Goal: Task Accomplishment & Management: Use online tool/utility

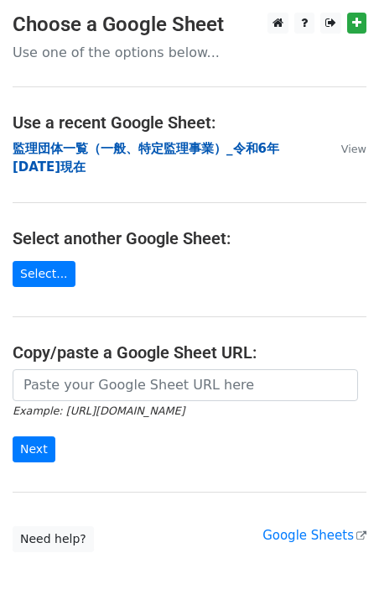
click at [128, 152] on strong "監理団体一覧（一般、特定監理事業）_令和6年[DATE]現在" at bounding box center [146, 158] width 267 height 34
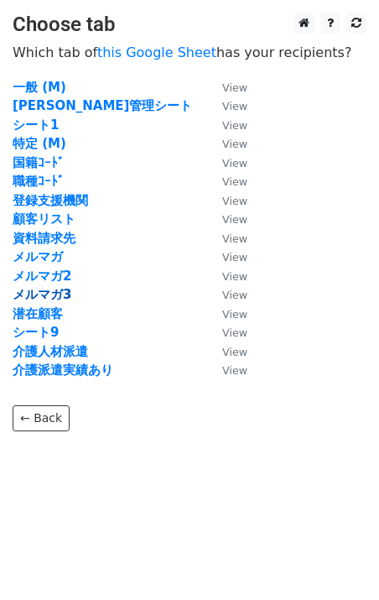
click at [55, 291] on strong "メルマガ3" at bounding box center [42, 294] width 59 height 15
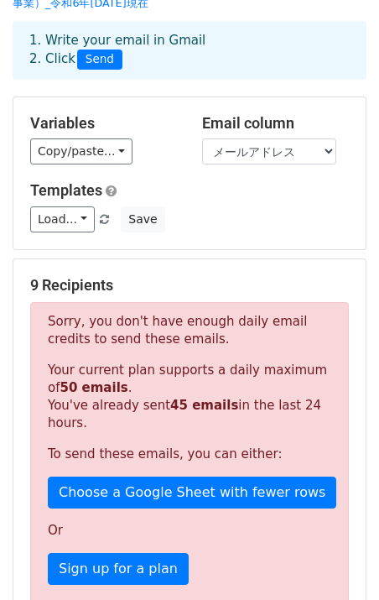
scroll to position [81, 0]
